Goal: Browse casually: Explore the website without a specific task or goal

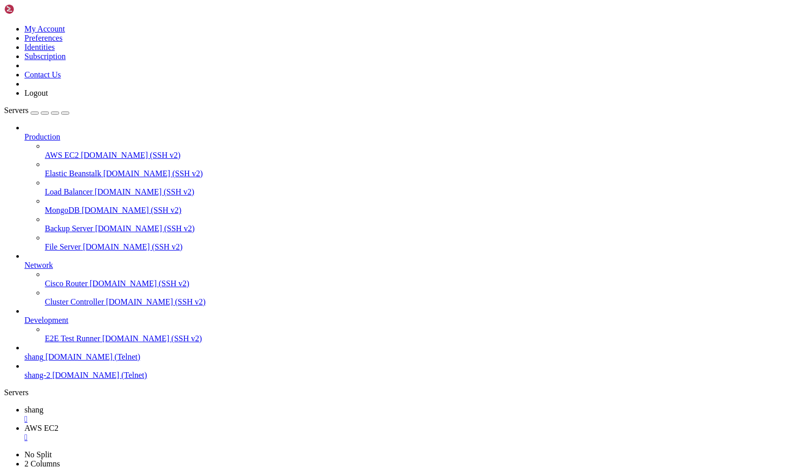
scroll to position [10, 2]
click at [59, 424] on span "AWS EC2" at bounding box center [41, 428] width 34 height 9
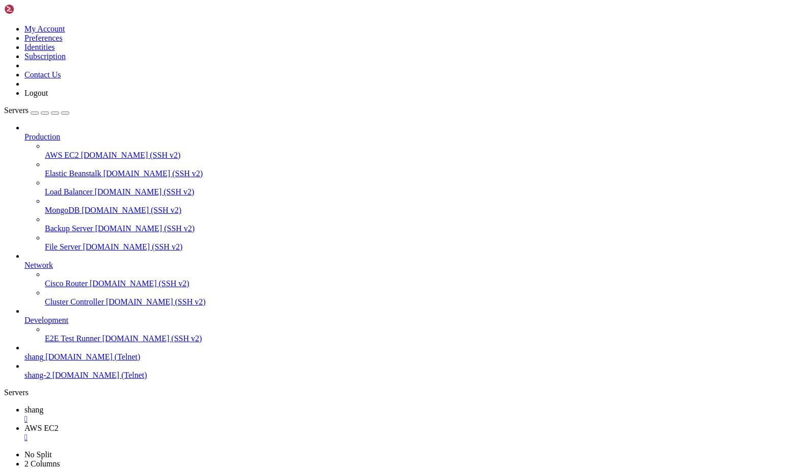
scroll to position [3880, 0]
click at [168, 405] on link "shang " at bounding box center [402, 414] width 756 height 18
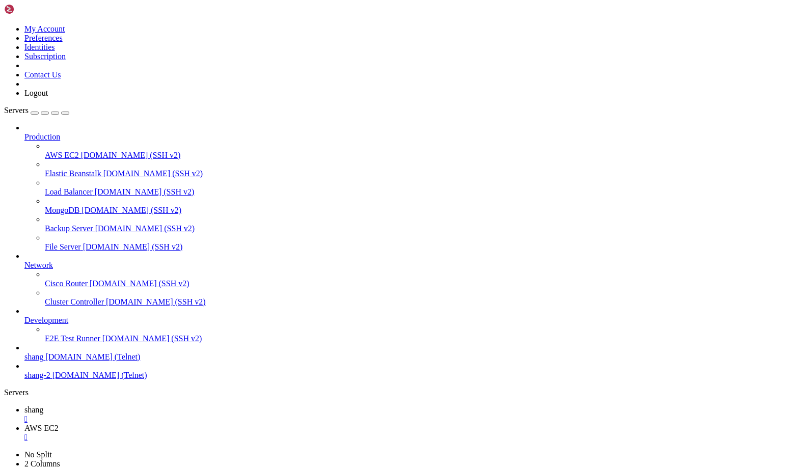
scroll to position [7744, 0]
drag, startPoint x: 265, startPoint y: 796, endPoint x: 328, endPoint y: 796, distance: 63.1
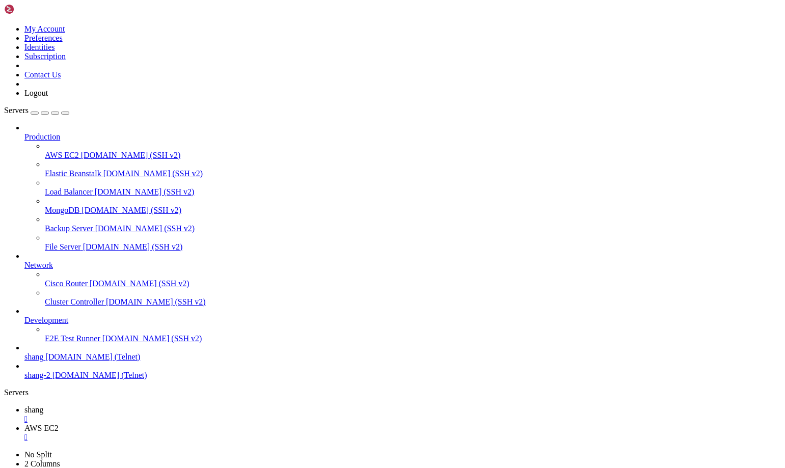
drag, startPoint x: 124, startPoint y: 947, endPoint x: 276, endPoint y: 965, distance: 153.9
drag, startPoint x: 225, startPoint y: 887, endPoint x: 318, endPoint y: 887, distance: 93.2
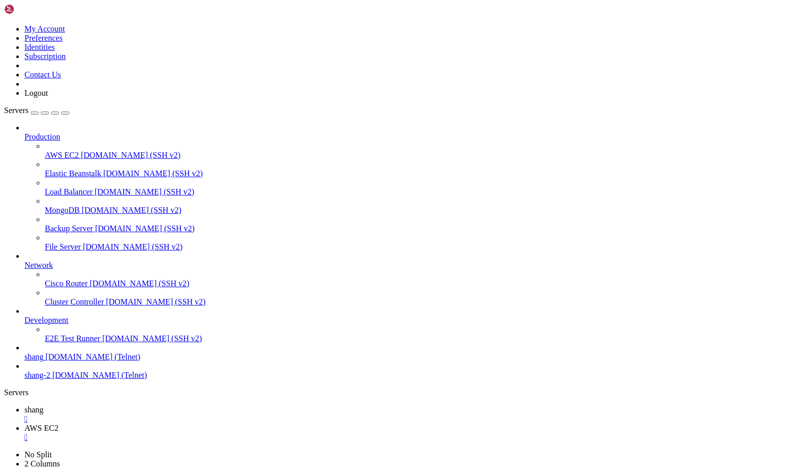
drag, startPoint x: 106, startPoint y: 916, endPoint x: 289, endPoint y: 948, distance: 186.1
drag, startPoint x: 72, startPoint y: 872, endPoint x: 190, endPoint y: 901, distance: 121.5
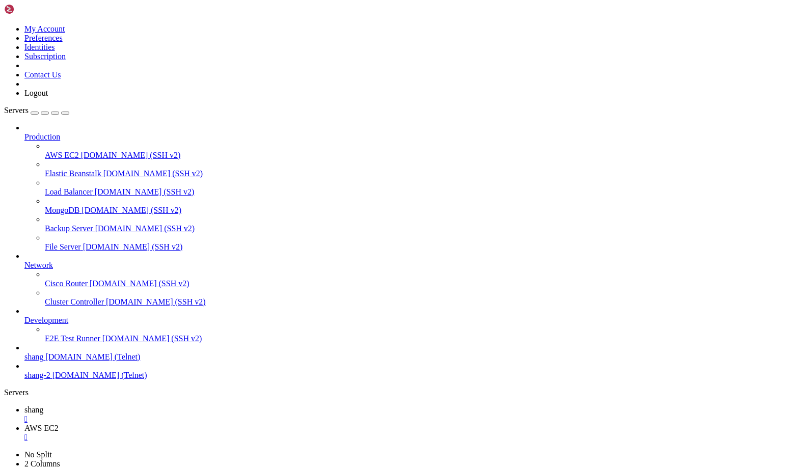
copy div "01000010 01100101 00100000 01110011 01110101 01110010 01100101 00100000 0111010…"
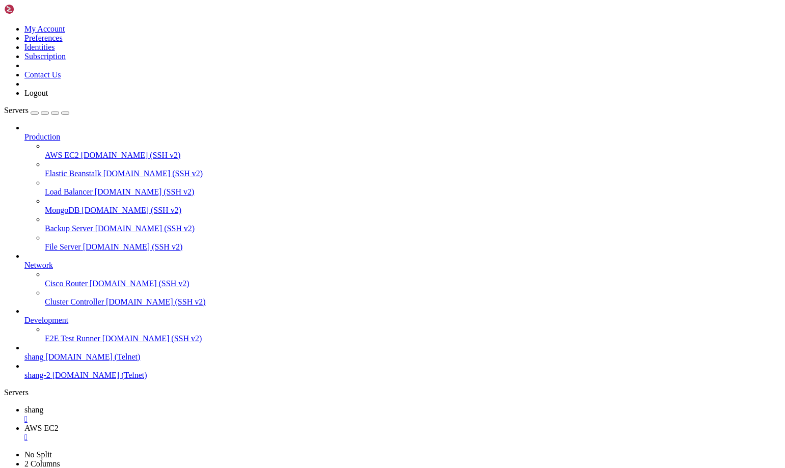
drag, startPoint x: 657, startPoint y: 1018, endPoint x: 775, endPoint y: 1060, distance: 125.3
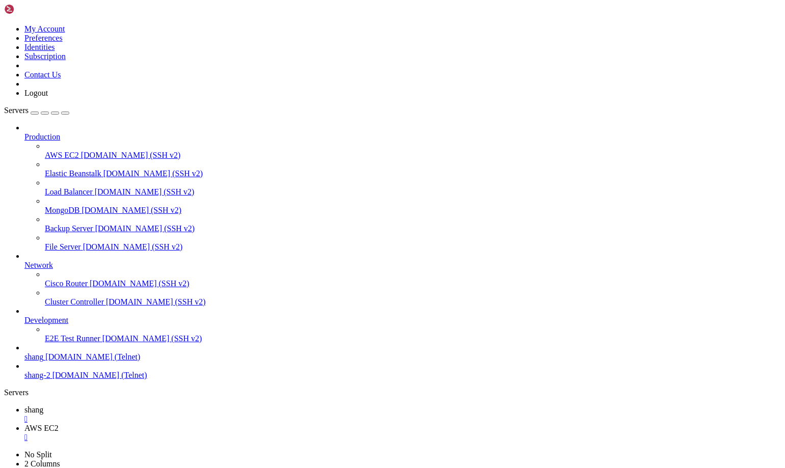
scroll to position [10066, 0]
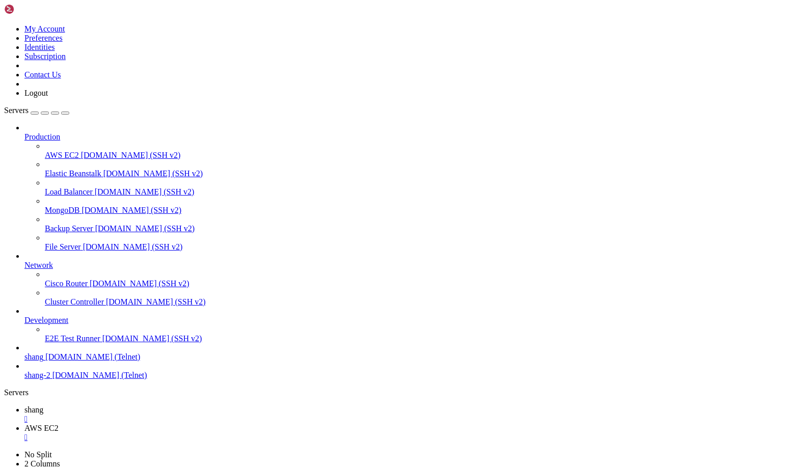
scroll to position [10861, 0]
